Goal: Find specific page/section: Find specific page/section

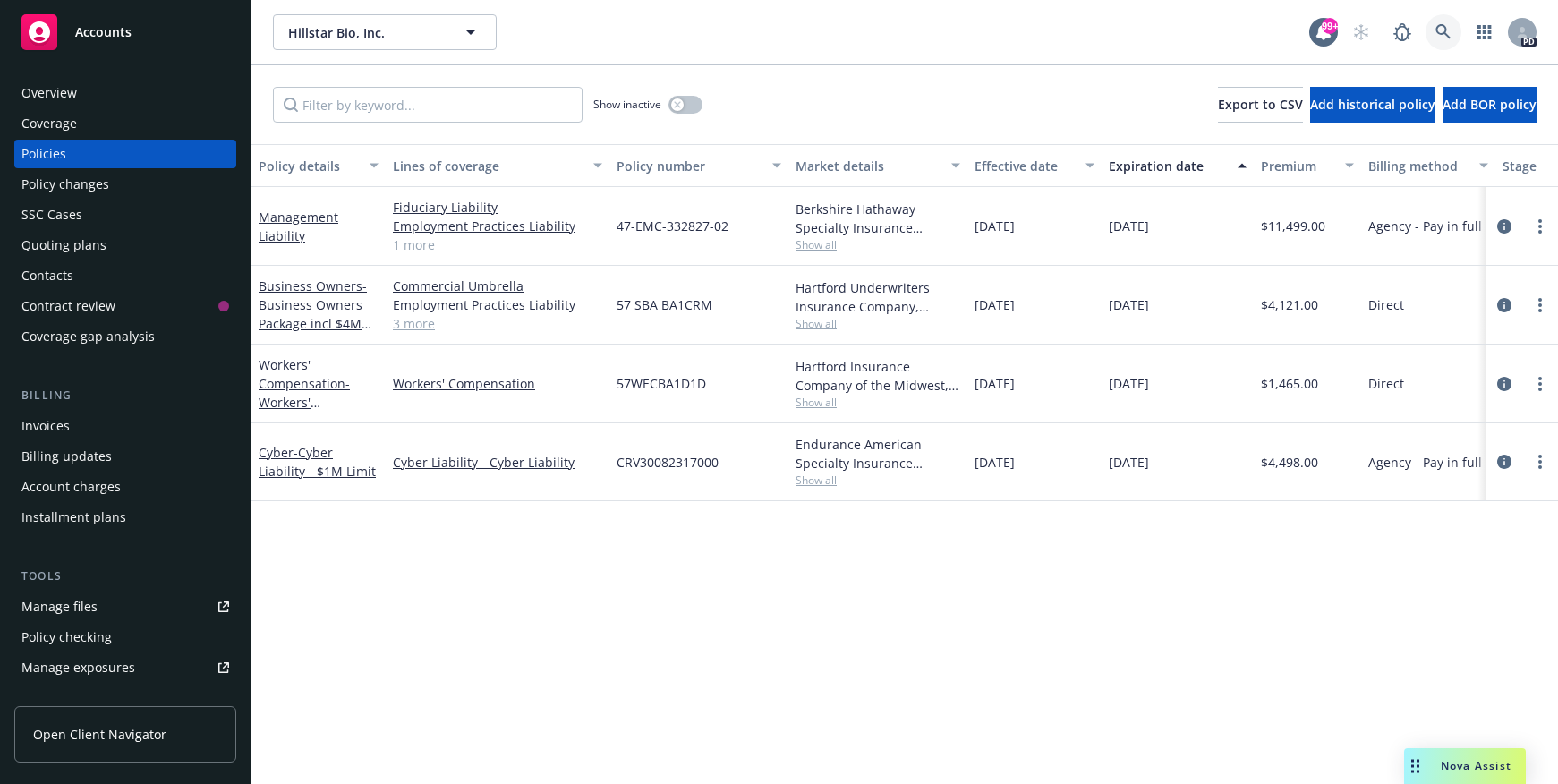
click at [1440, 32] on icon at bounding box center [1443, 32] width 16 height 16
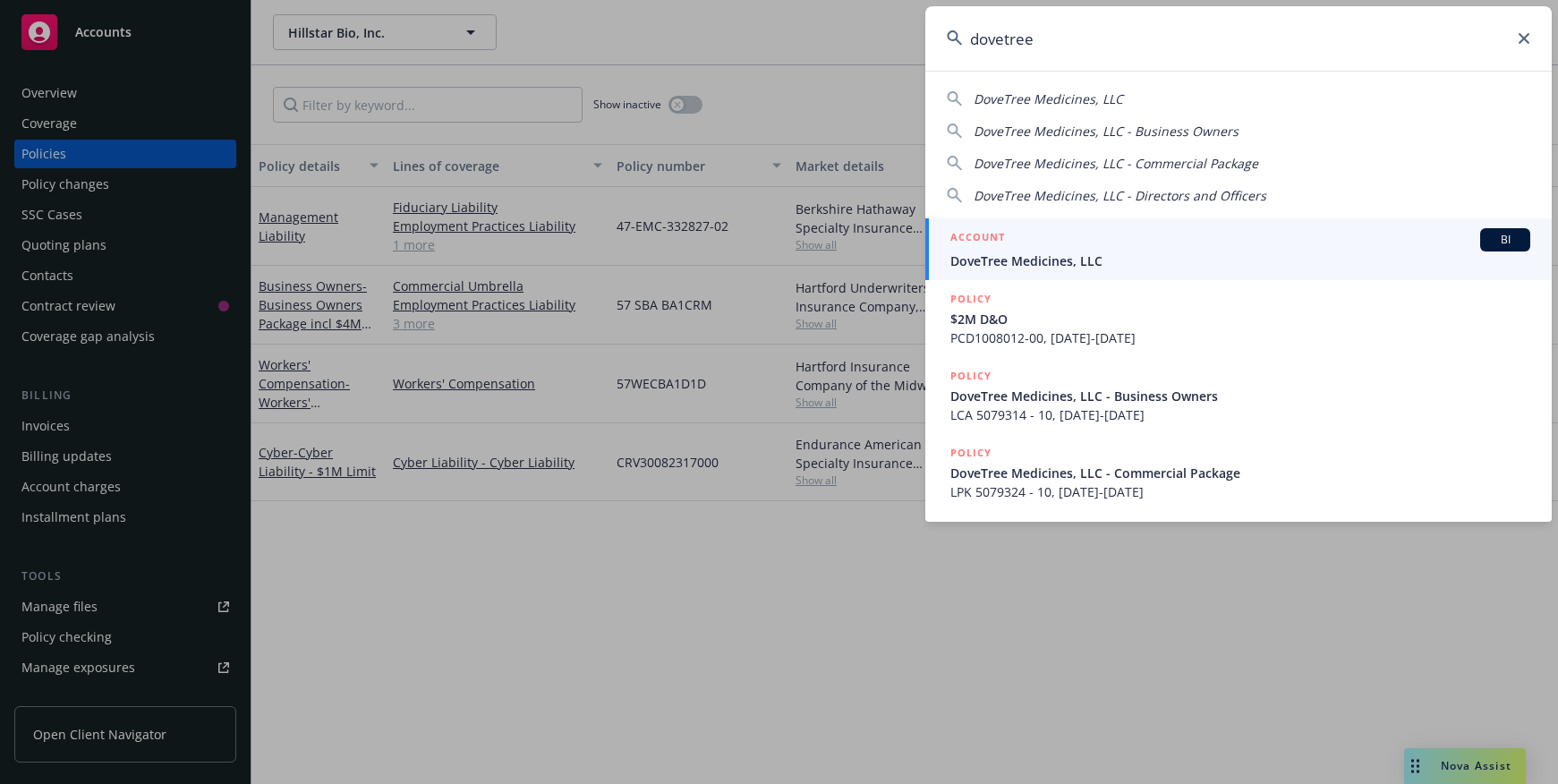
type input "dovetree"
click at [1084, 254] on span "DoveTree Medicines, LLC" at bounding box center [1241, 261] width 580 height 19
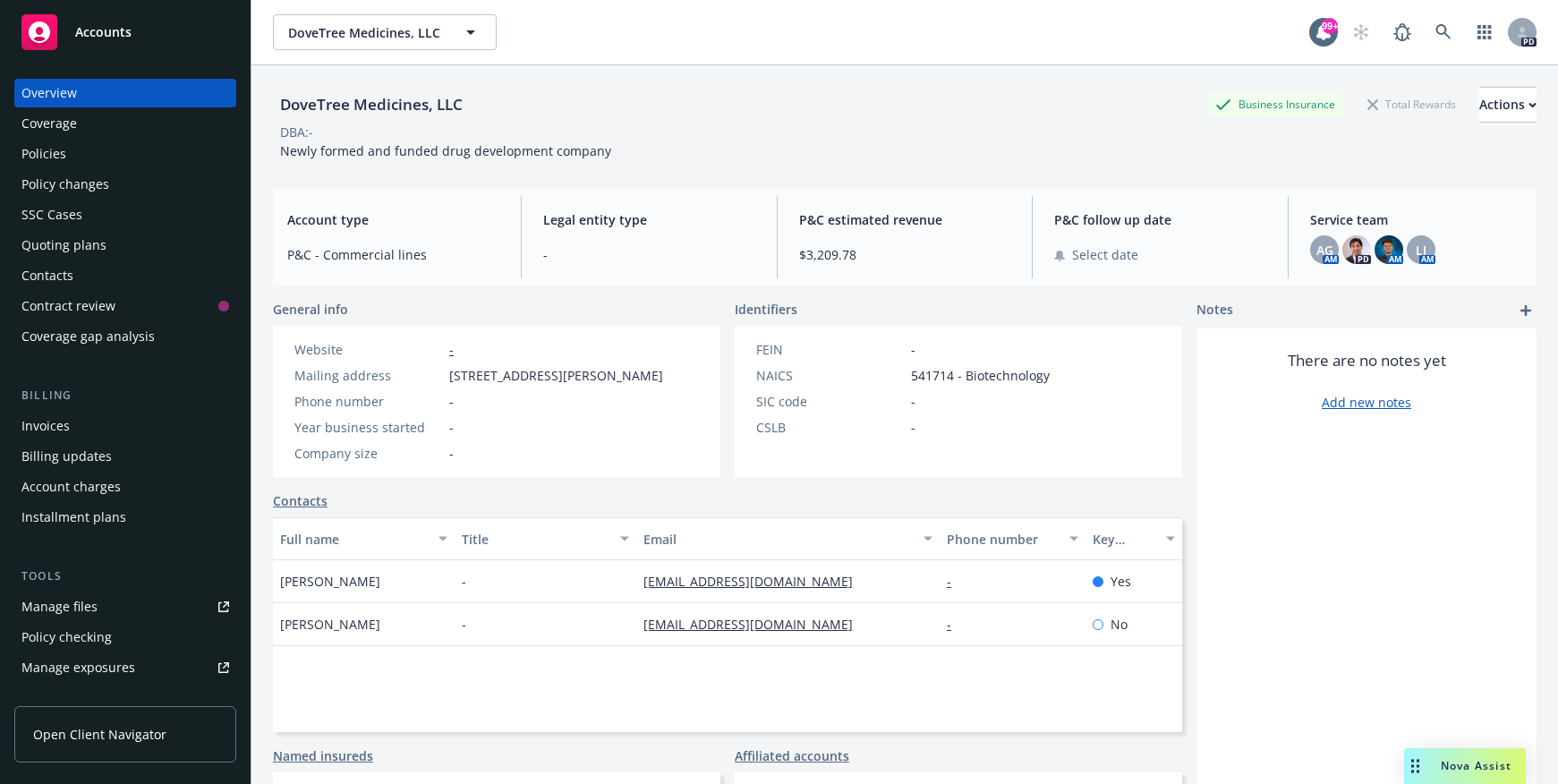
click at [36, 430] on div "Invoices" at bounding box center [45, 425] width 48 height 28
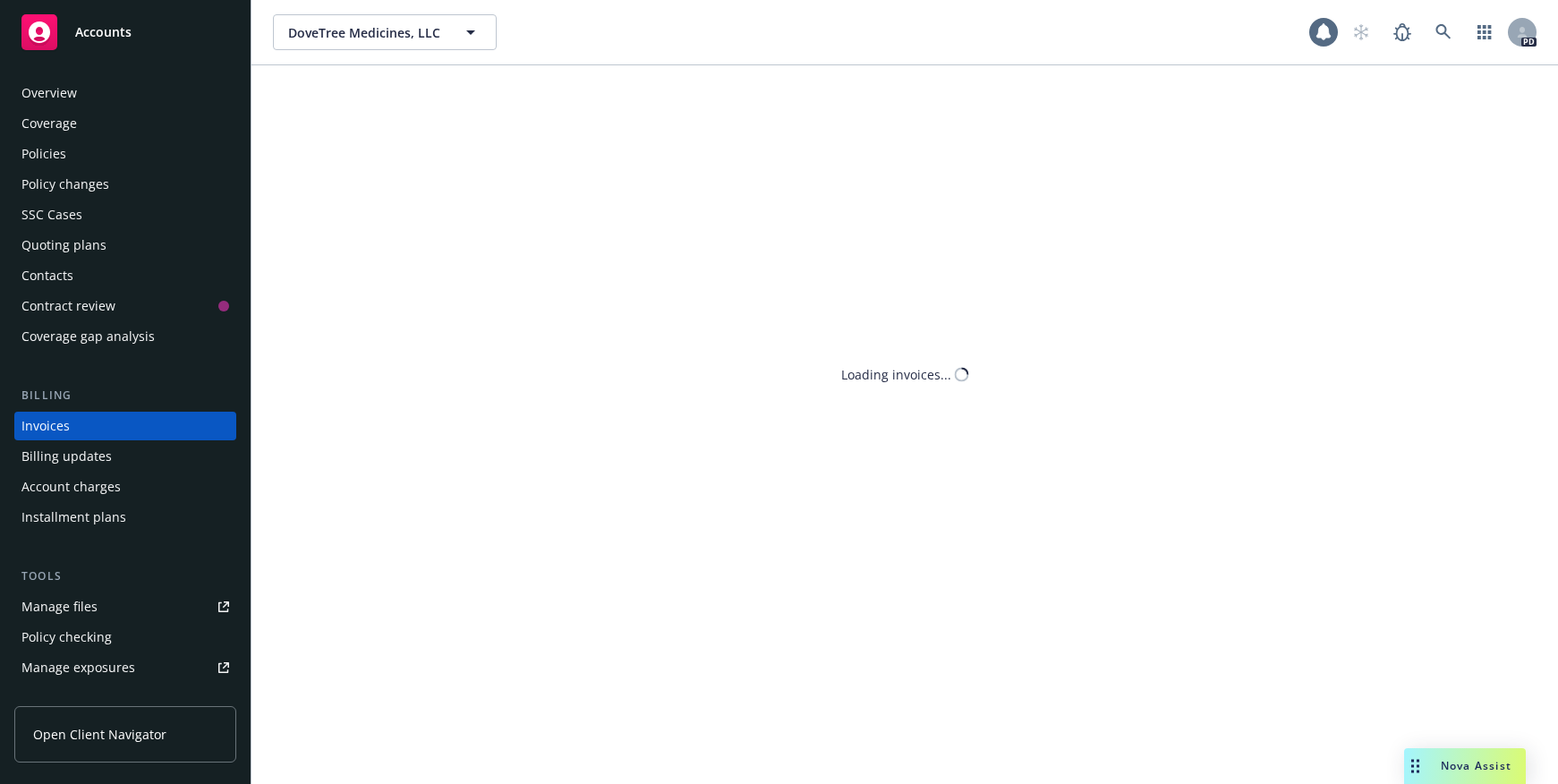
scroll to position [6, 0]
